Goal: Task Accomplishment & Management: Complete application form

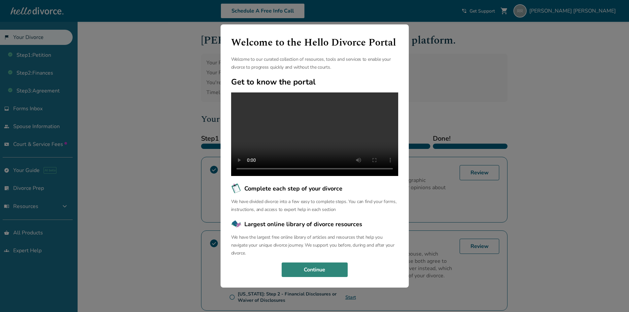
click at [329, 272] on button "Continue" at bounding box center [315, 269] width 66 height 15
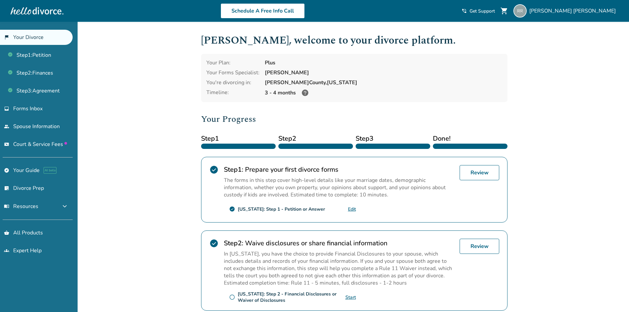
click at [39, 46] on ul "Step 1 : Petition Step 2 : Finances Step 3 : Agreement" at bounding box center [36, 71] width 73 height 53
click at [32, 56] on link "Step 1 : Petition" at bounding box center [36, 55] width 73 height 15
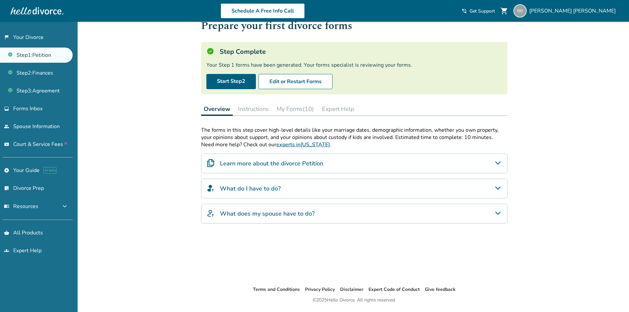
scroll to position [33, 0]
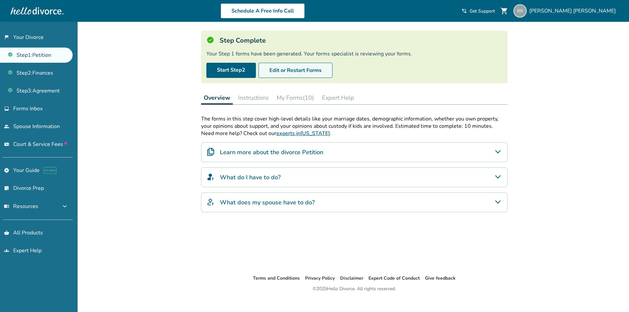
click at [287, 72] on button "Edit or Restart Forms" at bounding box center [295, 70] width 74 height 15
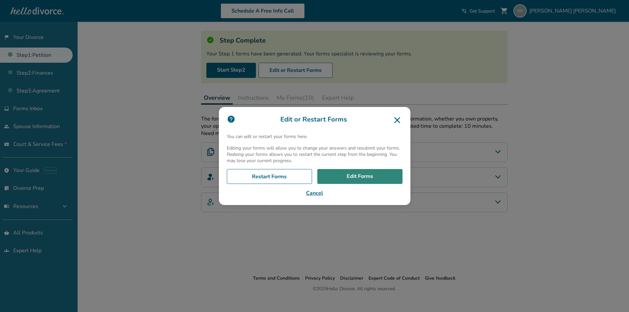
click at [378, 183] on link "Edit Forms" at bounding box center [359, 176] width 85 height 15
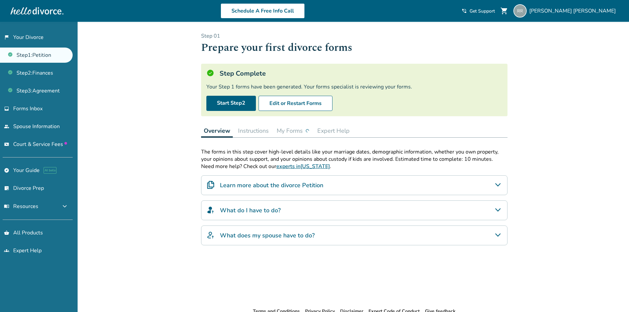
click at [292, 132] on button "My Forms" at bounding box center [293, 130] width 38 height 13
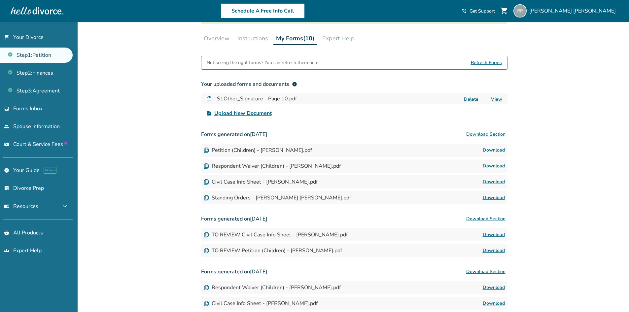
scroll to position [99, 0]
